Goal: Navigation & Orientation: Find specific page/section

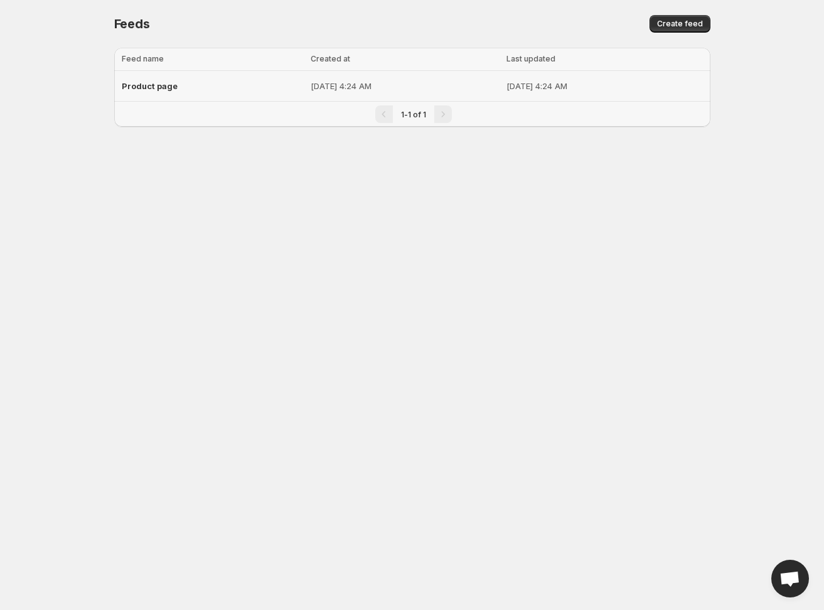
click at [311, 89] on p "[DATE] 4:24 AM" at bounding box center [405, 86] width 189 height 13
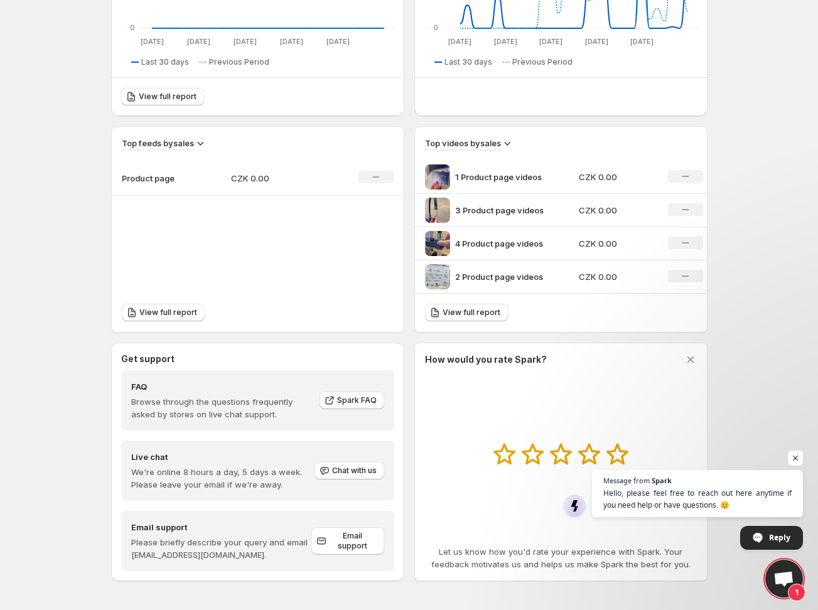
scroll to position [318, 0]
